Goal: Submit feedback/report problem

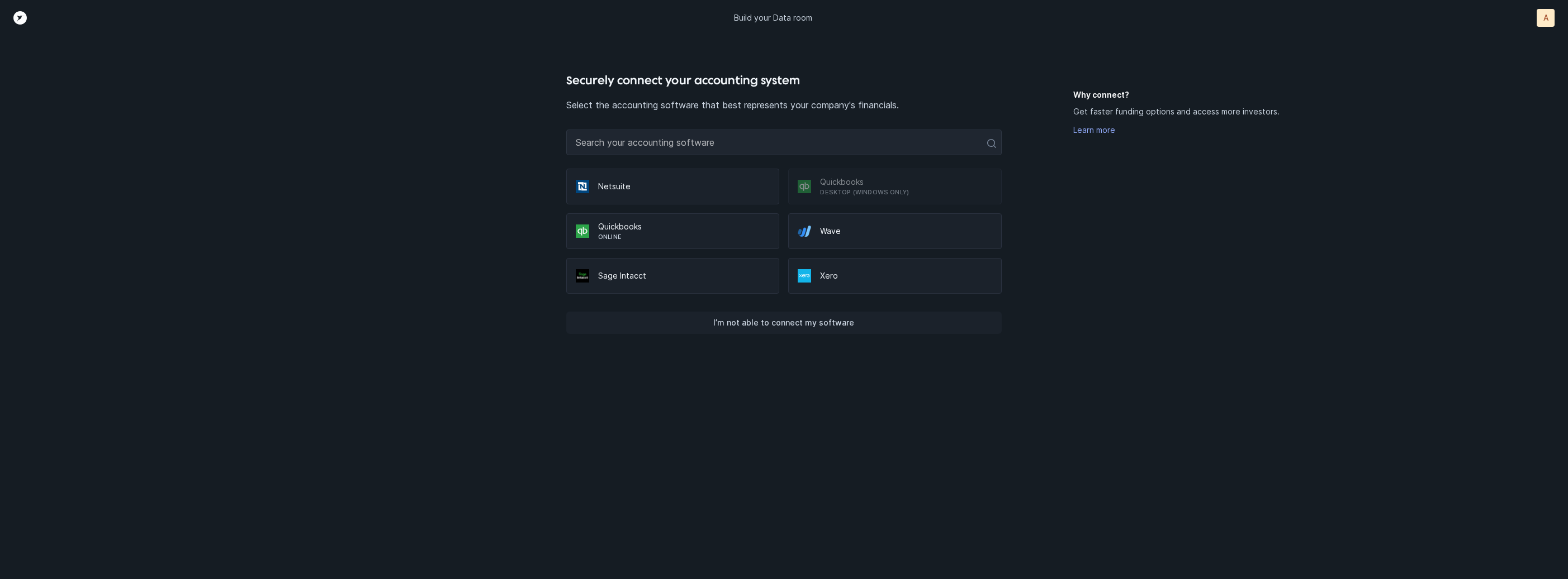
click at [785, 328] on p "I’m not able to connect my software" at bounding box center [784, 323] width 141 height 14
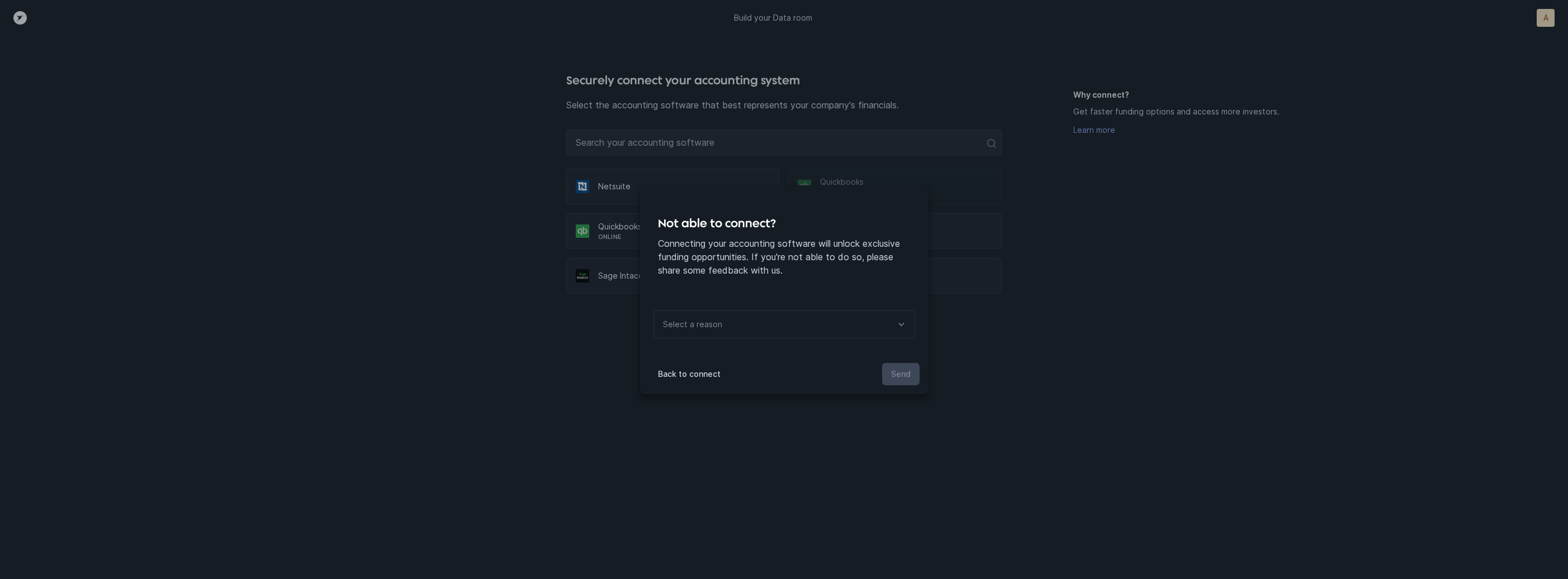
click at [786, 323] on div "Select a reason" at bounding box center [784, 324] width 262 height 28
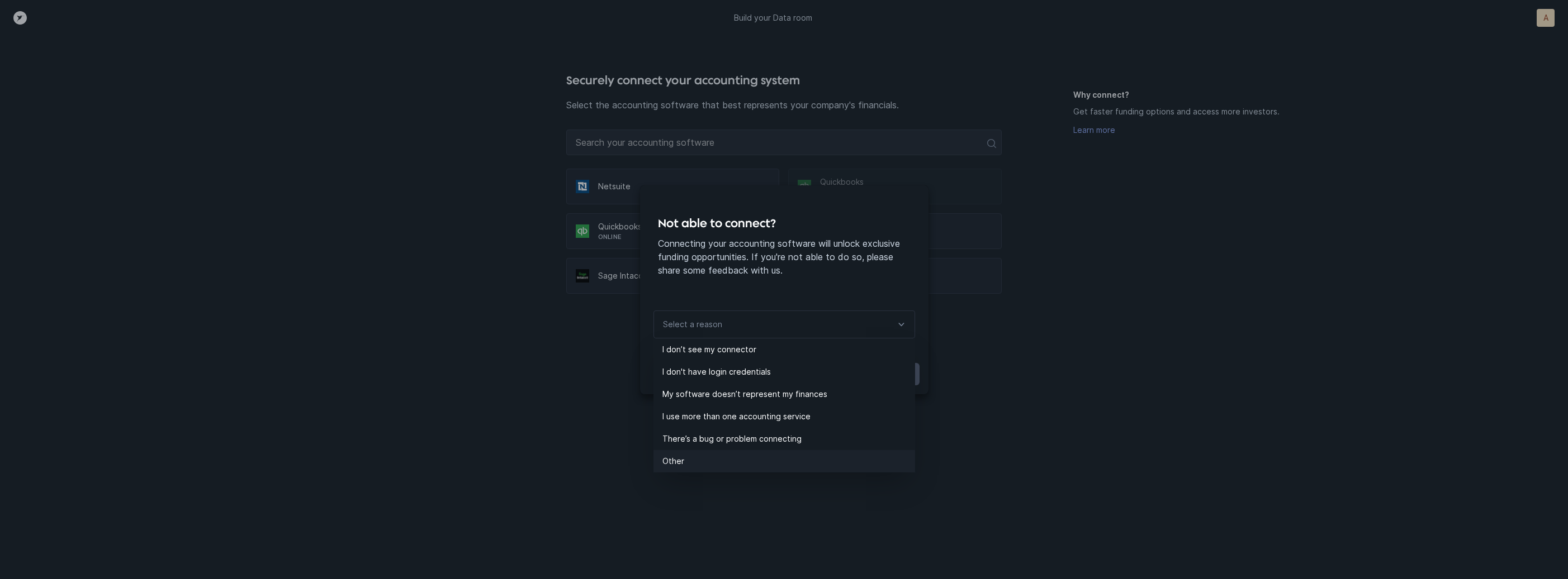
click at [689, 466] on p "Other" at bounding box center [789, 462] width 253 height 14
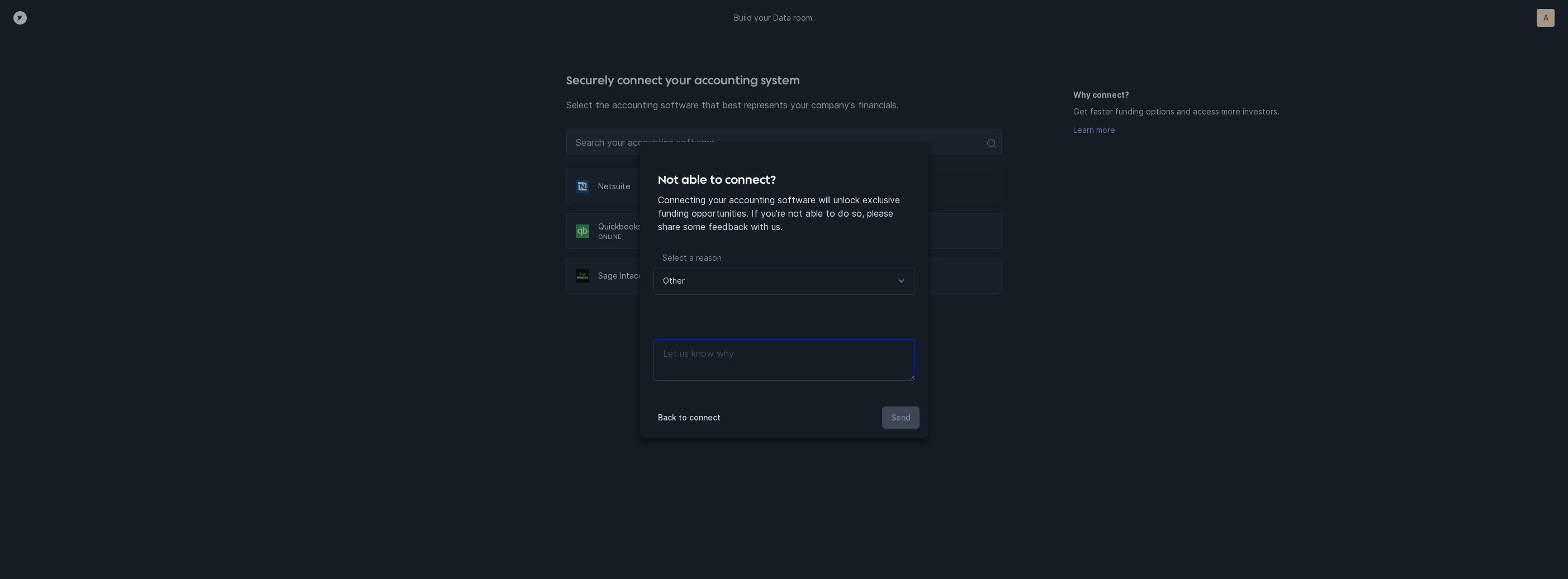
click at [742, 361] on textarea at bounding box center [784, 360] width 262 height 41
type textarea "Files"
click at [888, 416] on button "Send" at bounding box center [901, 418] width 37 height 23
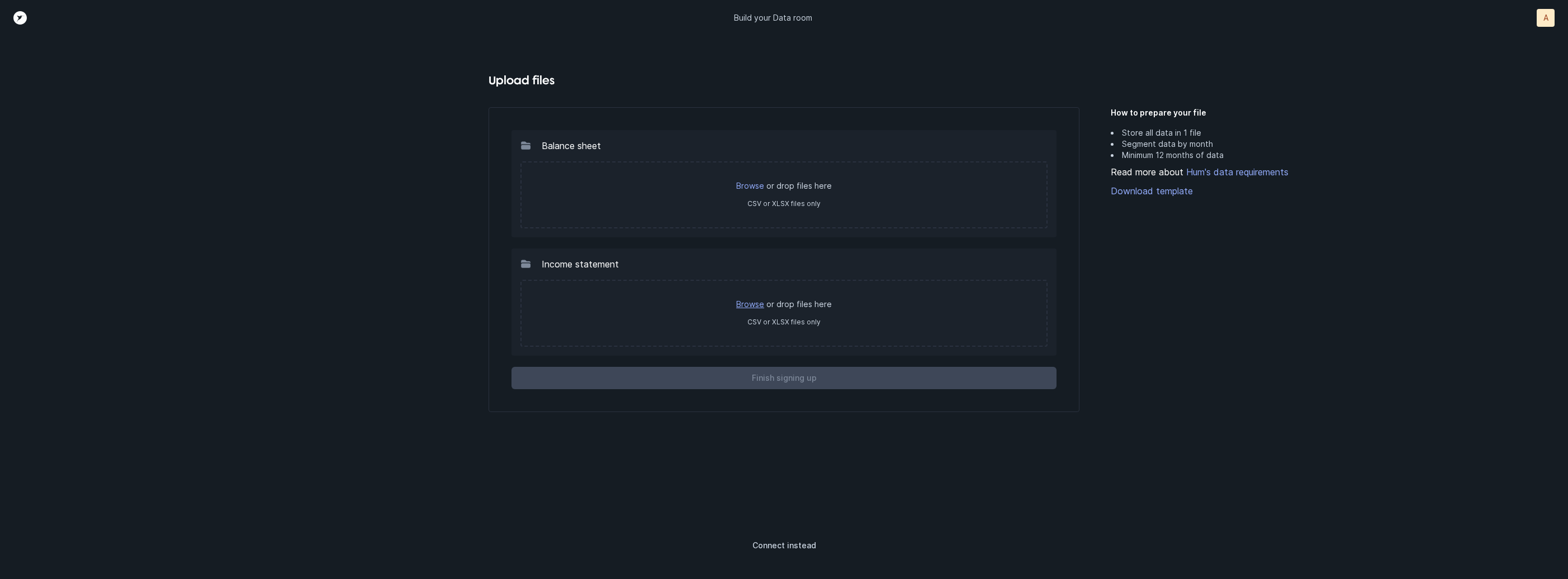
click at [755, 303] on link "Browse" at bounding box center [750, 304] width 28 height 10
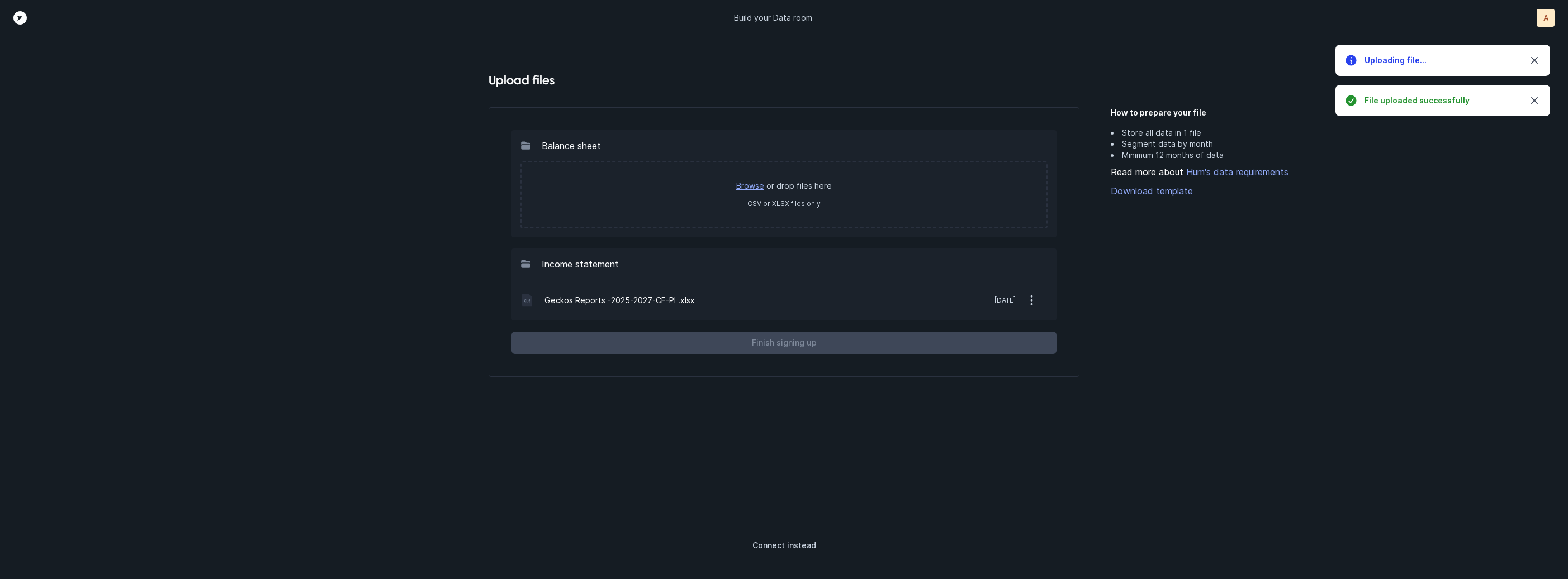
click at [757, 190] on link "Browse" at bounding box center [750, 186] width 28 height 10
